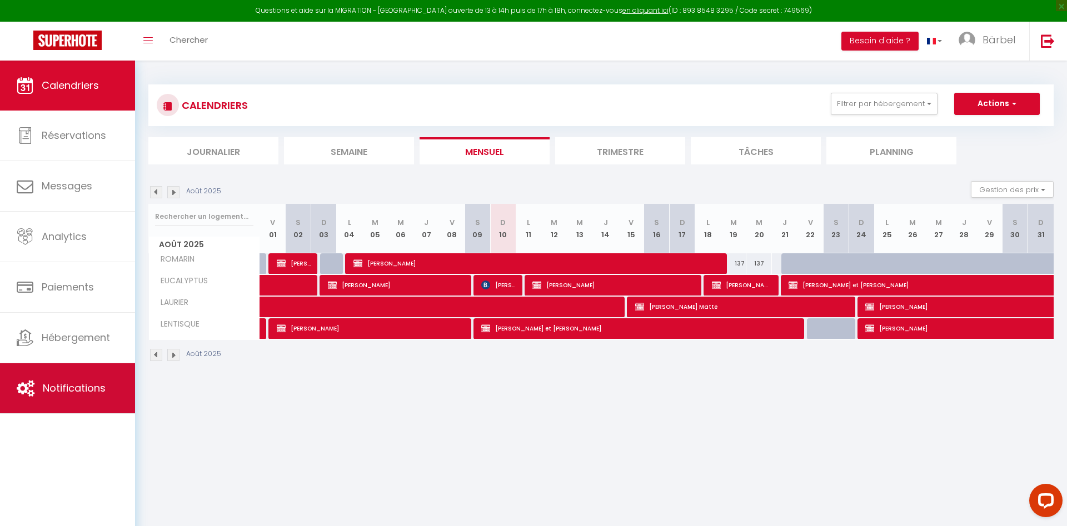
click at [49, 395] on span "Notifications" at bounding box center [74, 388] width 63 height 14
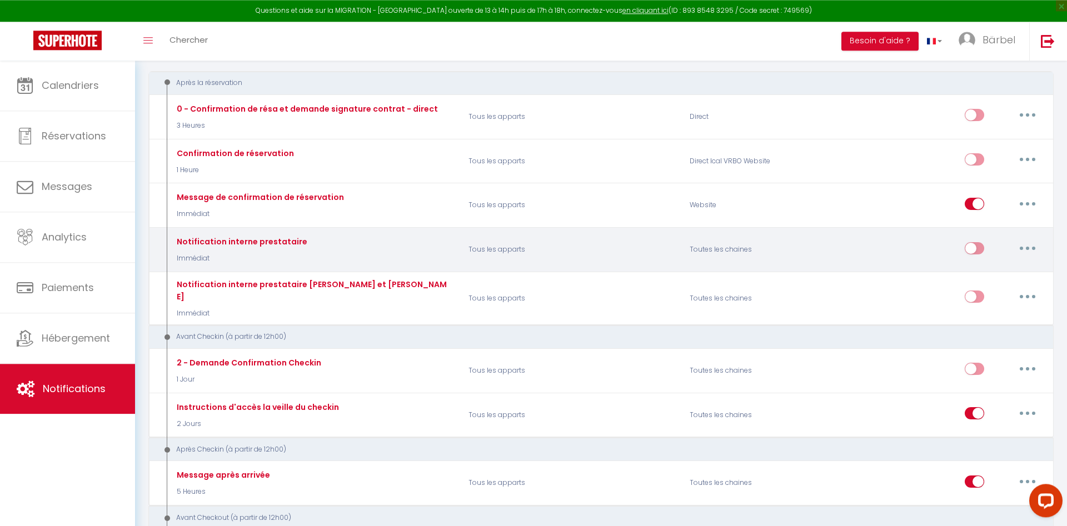
scroll to position [170, 0]
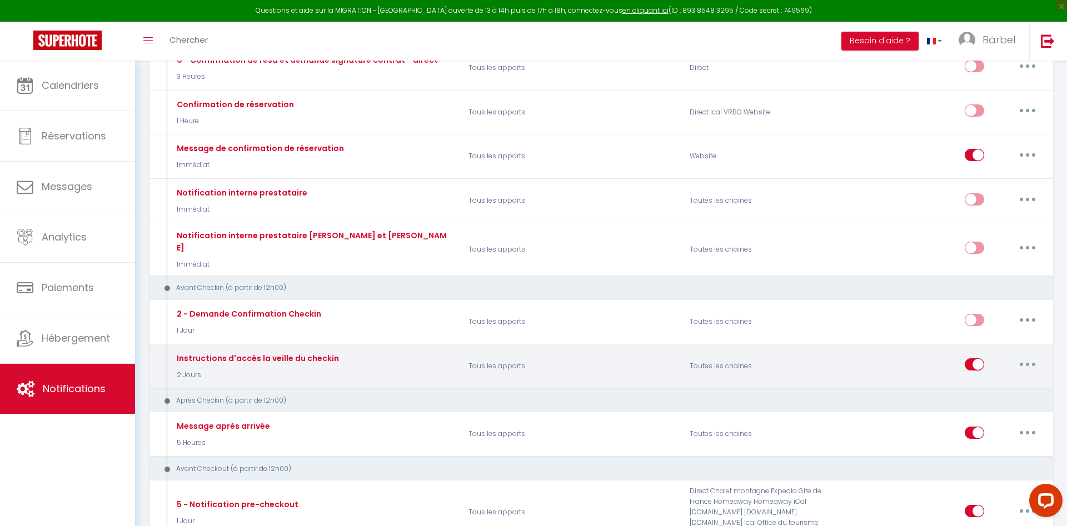
click at [1026, 357] on button "button" at bounding box center [1027, 365] width 31 height 18
click at [983, 381] on link "Editer" at bounding box center [999, 390] width 82 height 19
type input "Instructions d'accès la veille du checkin"
select select "2 Jours"
select select
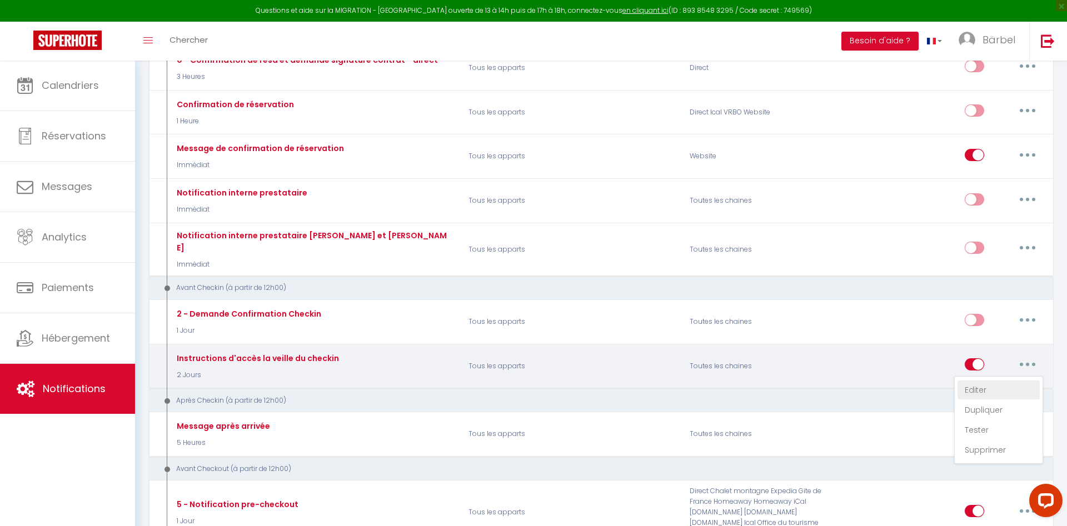
checkbox input "true"
checkbox input "false"
radio input "true"
type input "Instructions d'accès à la résidence CAPIZZOLU appartement [RENTAL:NAME]"
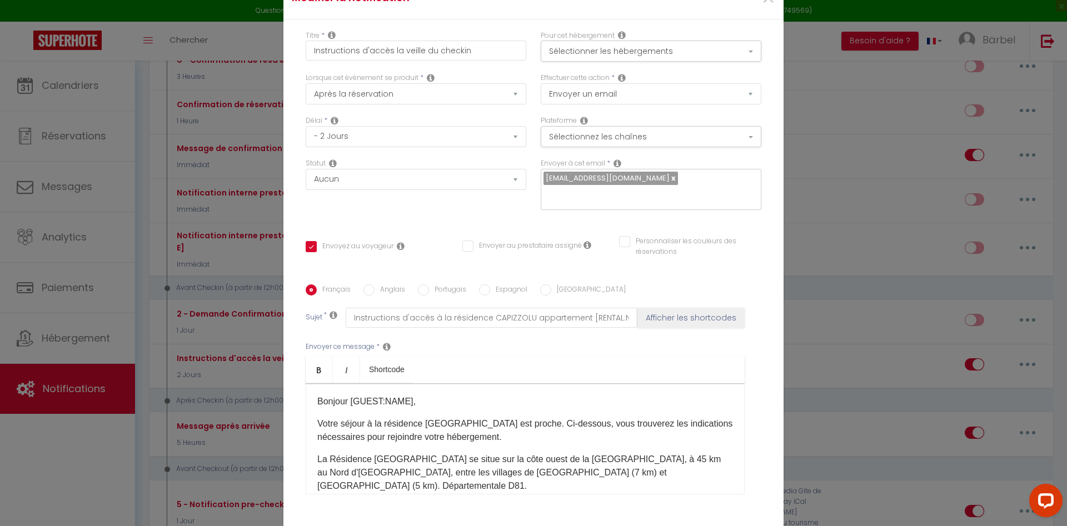
click at [388, 292] on label "Anglais" at bounding box center [390, 291] width 31 height 12
click at [375, 292] on input "Anglais" at bounding box center [369, 290] width 11 height 11
radio input "true"
checkbox input "true"
checkbox input "false"
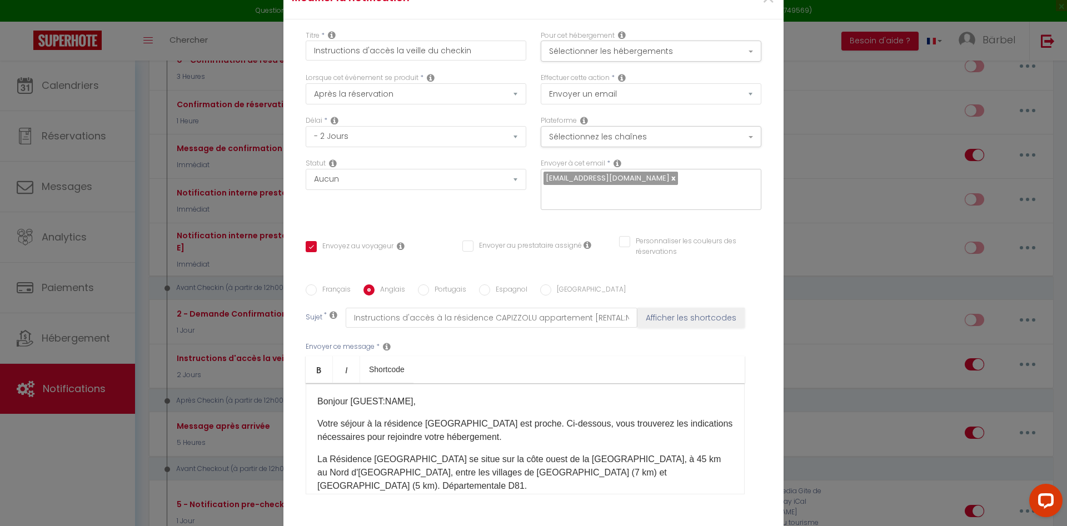
checkbox input "false"
type input "How to get to the CAPIZZOLU residence - [RENTAL:NAME]"
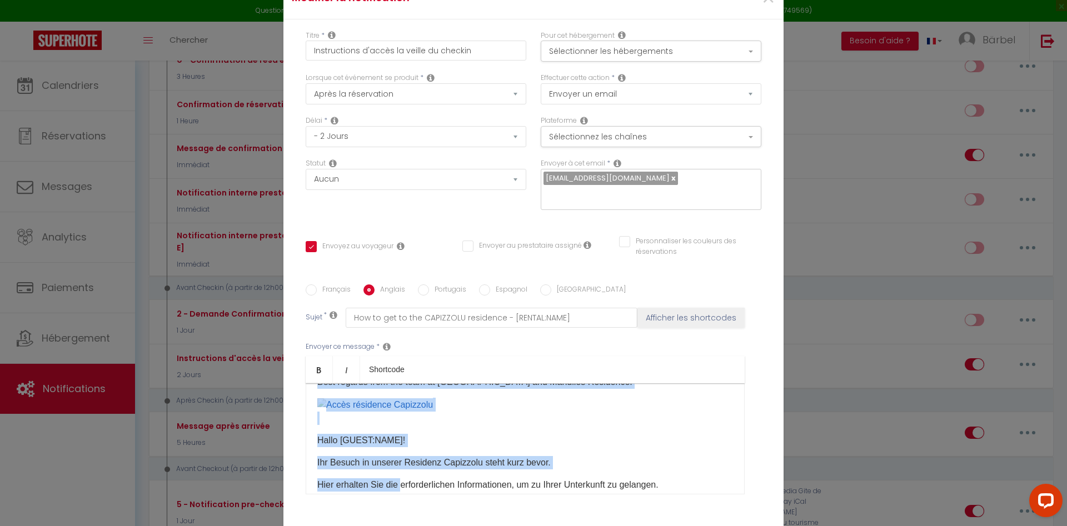
scroll to position [294, 0]
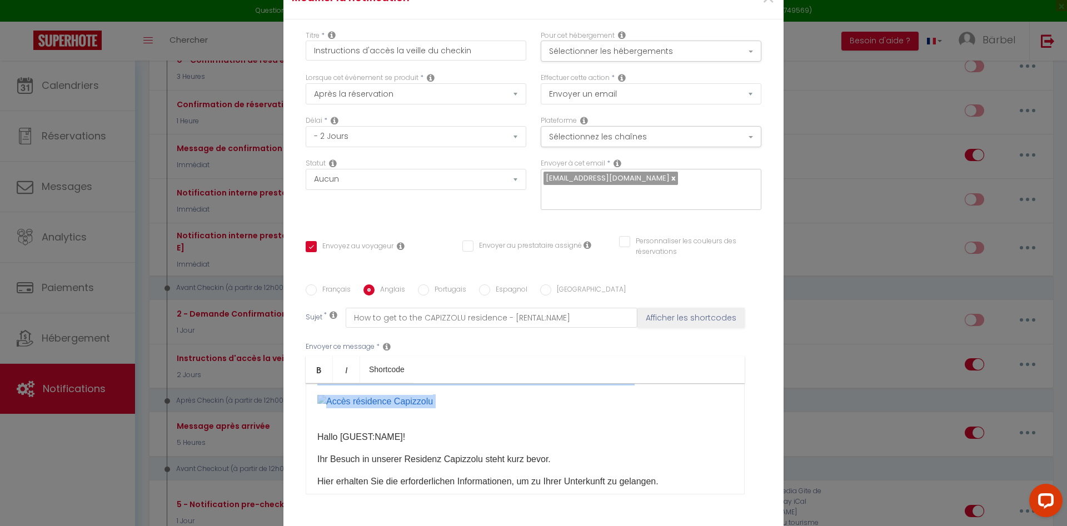
drag, startPoint x: 316, startPoint y: 404, endPoint x: 440, endPoint y: 422, distance: 125.8
click at [440, 422] on div "​Hello [GUEST:NAME]​​! Your upcoming visit to the [GEOGRAPHIC_DATA] residence i…" at bounding box center [525, 439] width 439 height 111
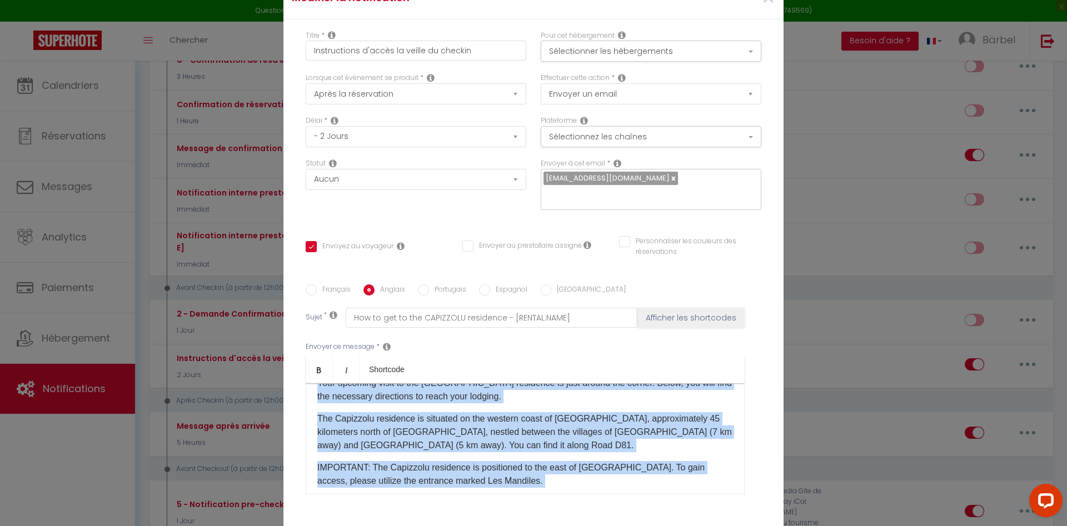
copy div "​Lorem [IPSUM:DOLO]​​! Sita consecte adipi el sed Doeiusmod temporinc ut labo e…"
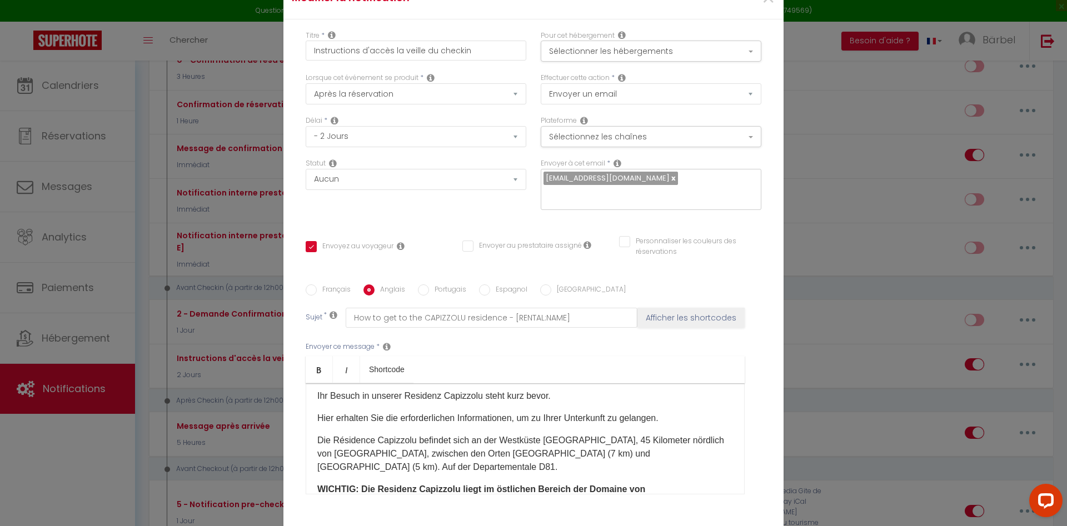
scroll to position [88, 0]
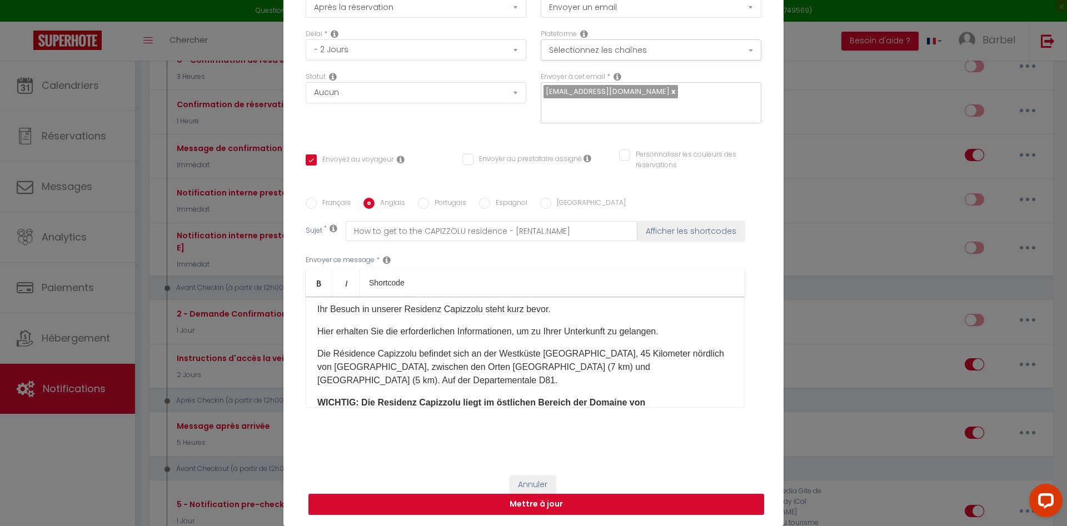
click at [590, 504] on button "Mettre à jour" at bounding box center [536, 504] width 456 height 21
checkbox input "true"
checkbox input "false"
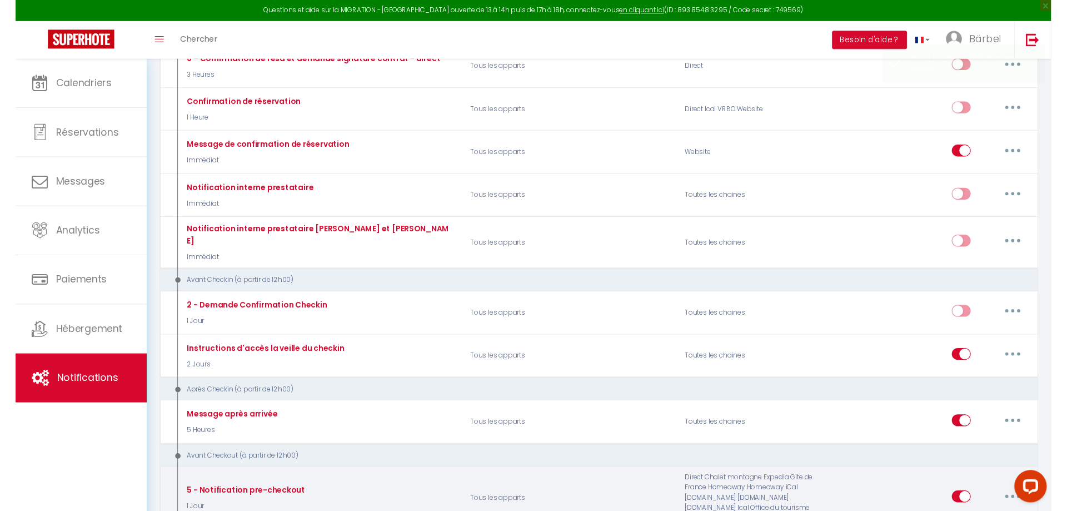
scroll to position [0, 0]
